Goal: Transaction & Acquisition: Book appointment/travel/reservation

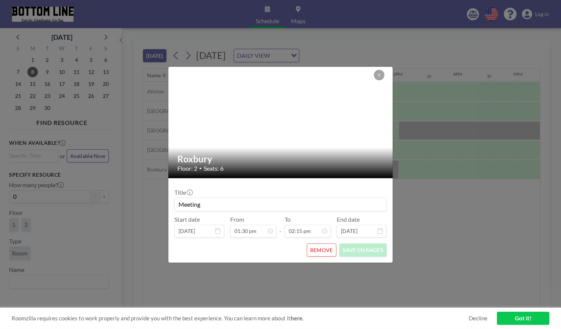
scroll to position [0, 780]
click at [321, 249] on button "REMOVE" at bounding box center [322, 249] width 30 height 13
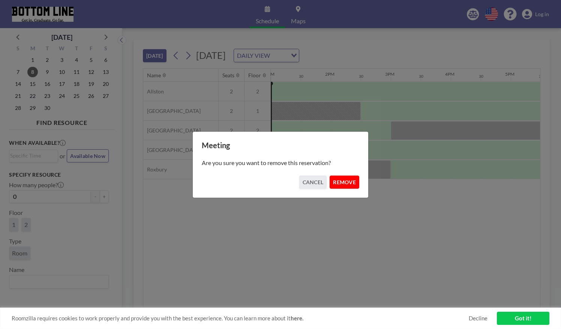
click at [351, 180] on button "REMOVE" at bounding box center [345, 181] width 30 height 13
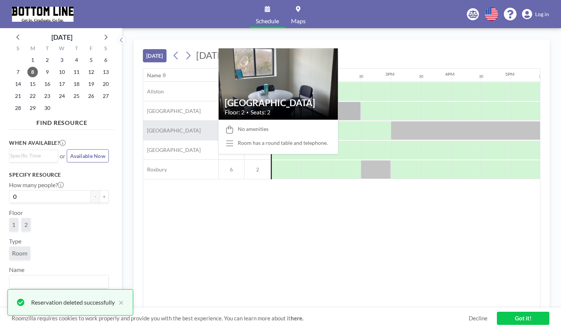
click at [180, 128] on div "[GEOGRAPHIC_DATA]" at bounding box center [180, 130] width 75 height 19
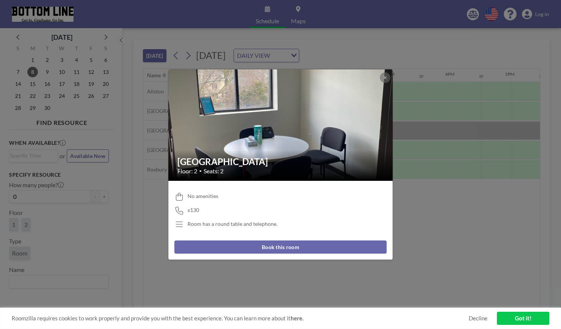
click at [260, 246] on button "Book this room" at bounding box center [280, 246] width 212 height 13
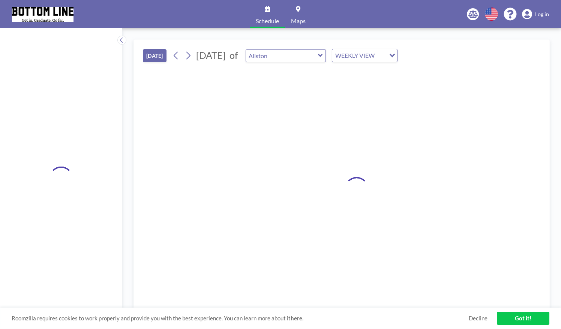
type input "[GEOGRAPHIC_DATA]"
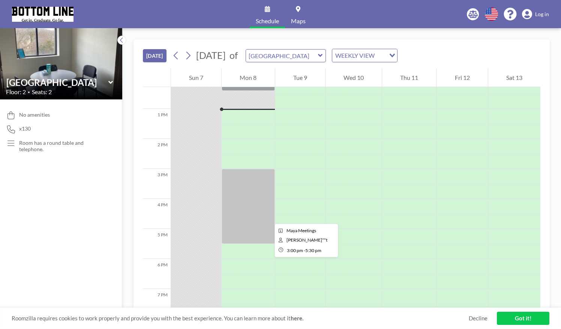
scroll to position [375, 0]
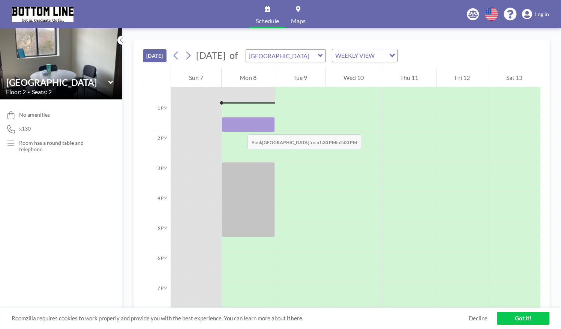
click at [240, 127] on div at bounding box center [248, 124] width 53 height 15
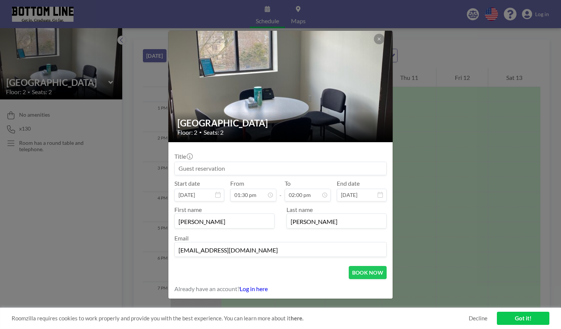
click at [240, 169] on input at bounding box center [280, 168] width 211 height 13
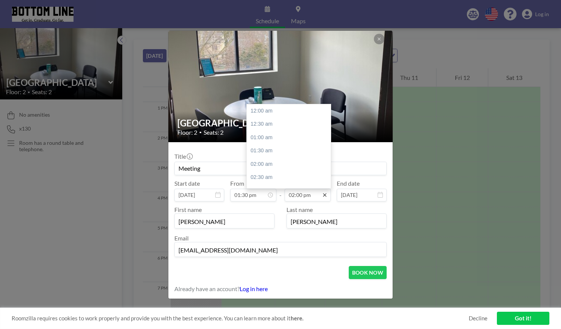
scroll to position [374, 0]
type input "Meeting"
click at [301, 192] on input "02:00 pm" at bounding box center [308, 195] width 46 height 13
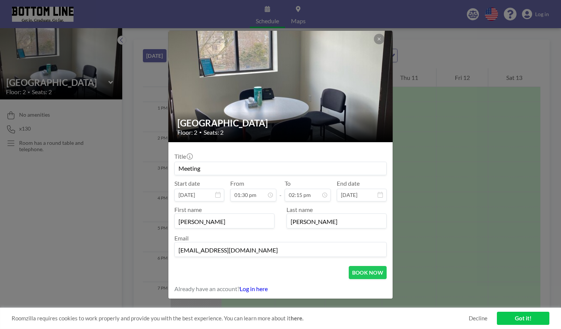
type input "02:15 pm"
click at [266, 232] on div "First name [PERSON_NAME] Last name [PERSON_NAME] Email [EMAIL_ADDRESS][DOMAIN_N…" at bounding box center [280, 231] width 212 height 51
click at [363, 272] on button "BOOK NOW" at bounding box center [368, 272] width 38 height 13
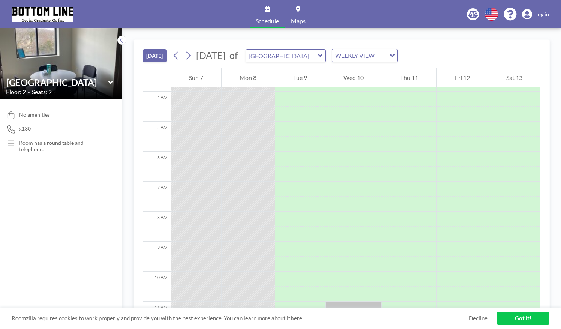
scroll to position [112, 0]
